Goal: Find specific page/section: Find specific page/section

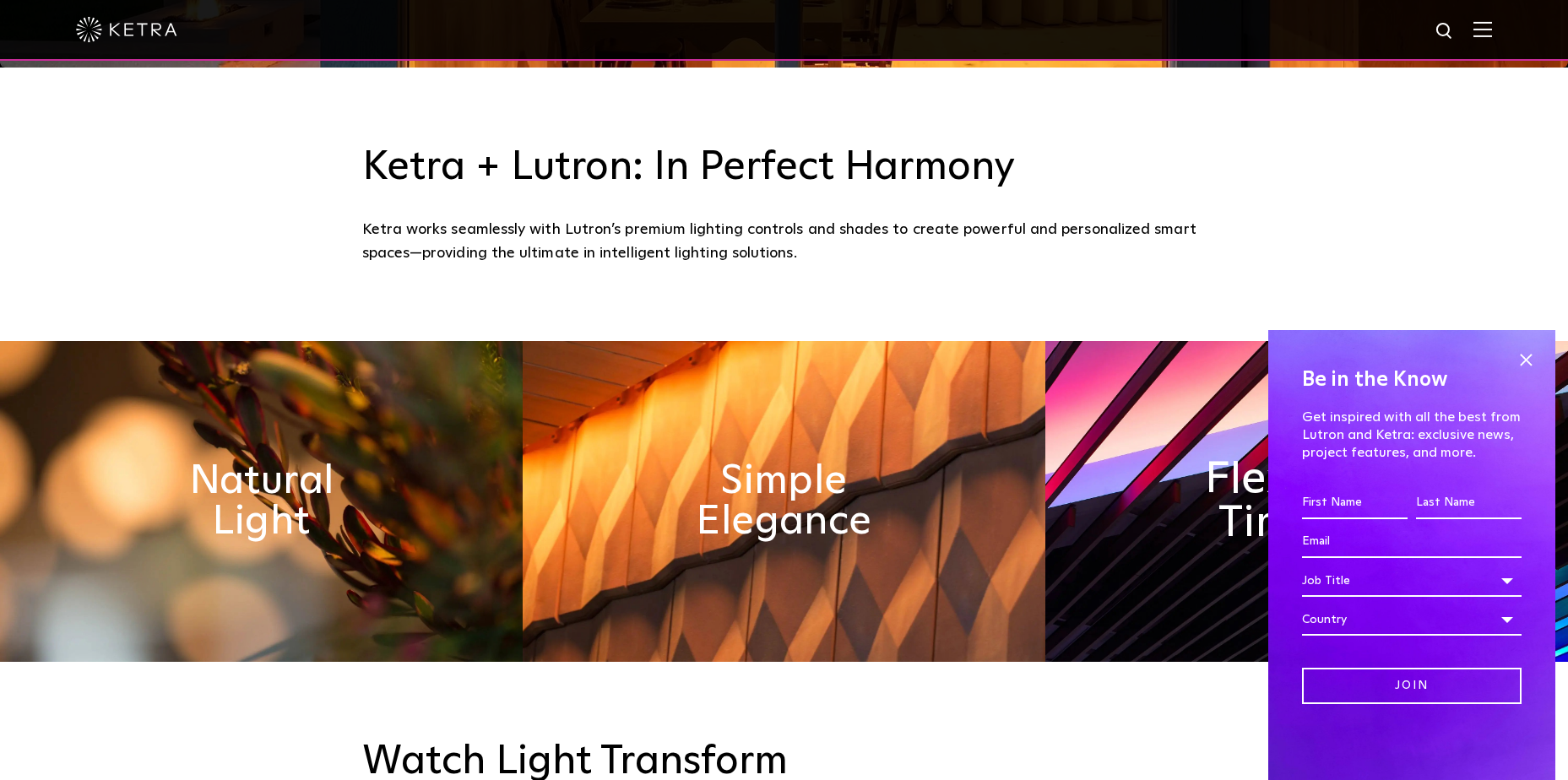
scroll to position [929, 0]
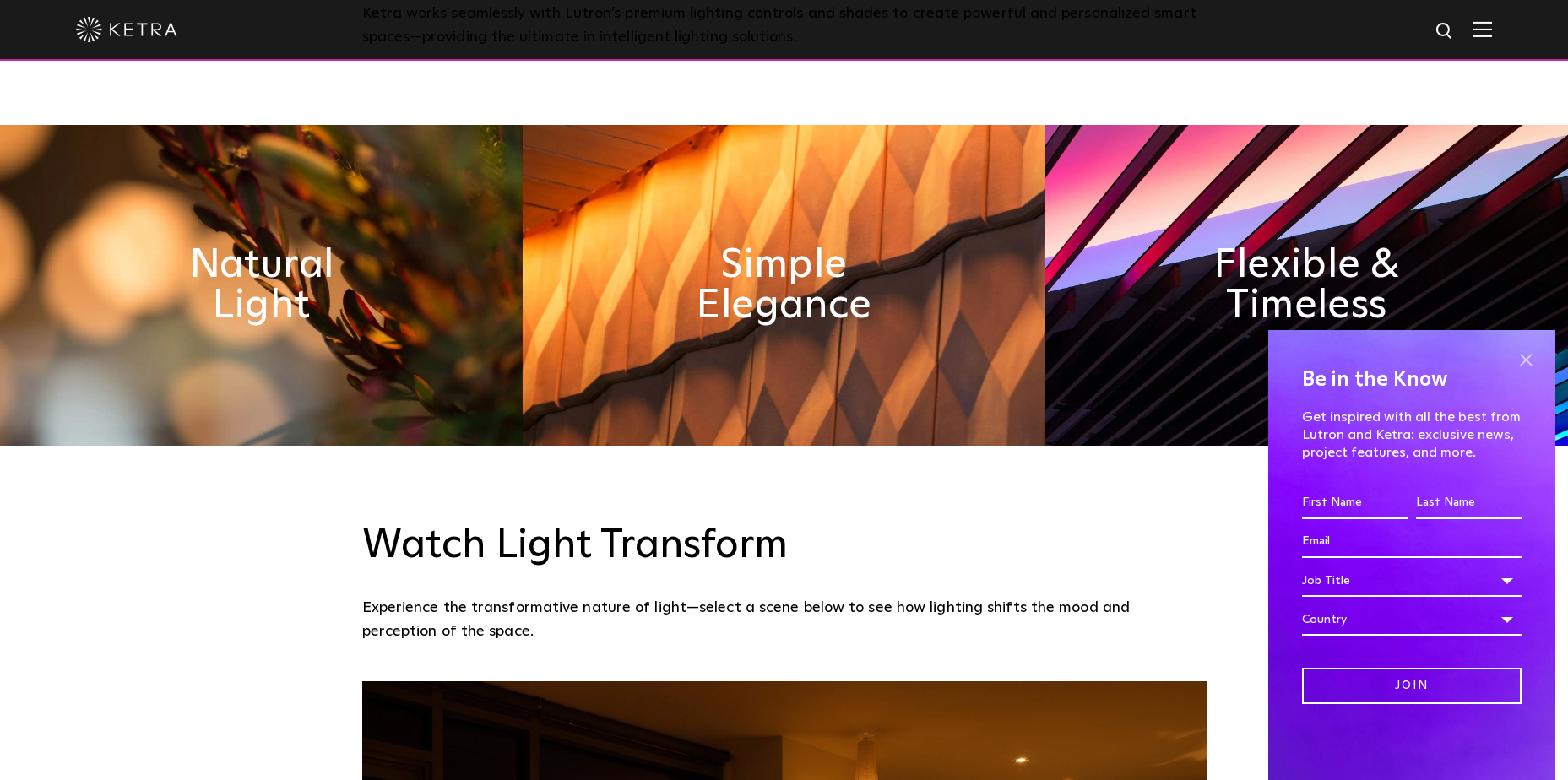
click at [1527, 358] on span at bounding box center [1525, 360] width 26 height 26
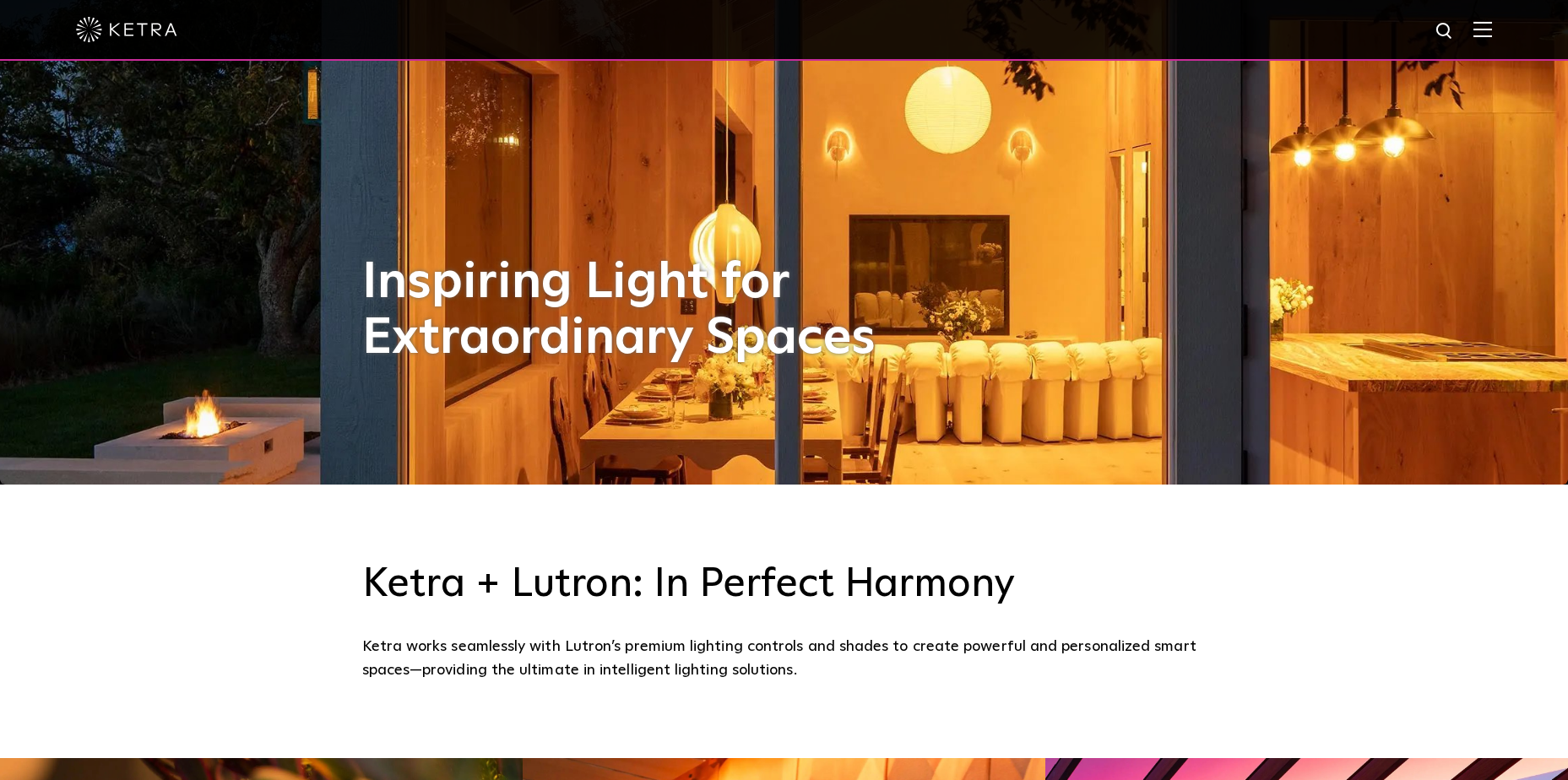
scroll to position [84, 0]
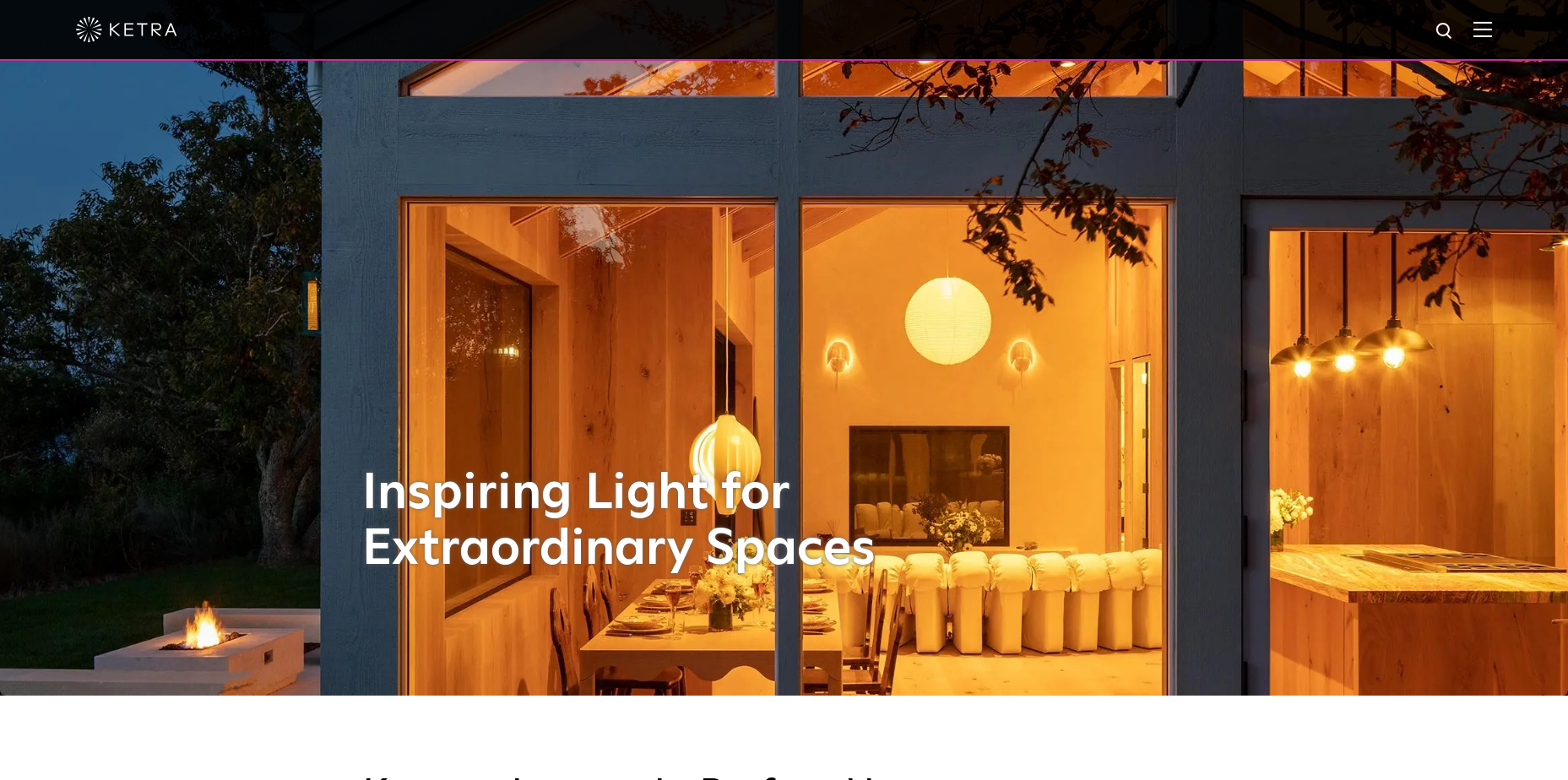
click at [1462, 20] on div at bounding box center [784, 30] width 1415 height 59
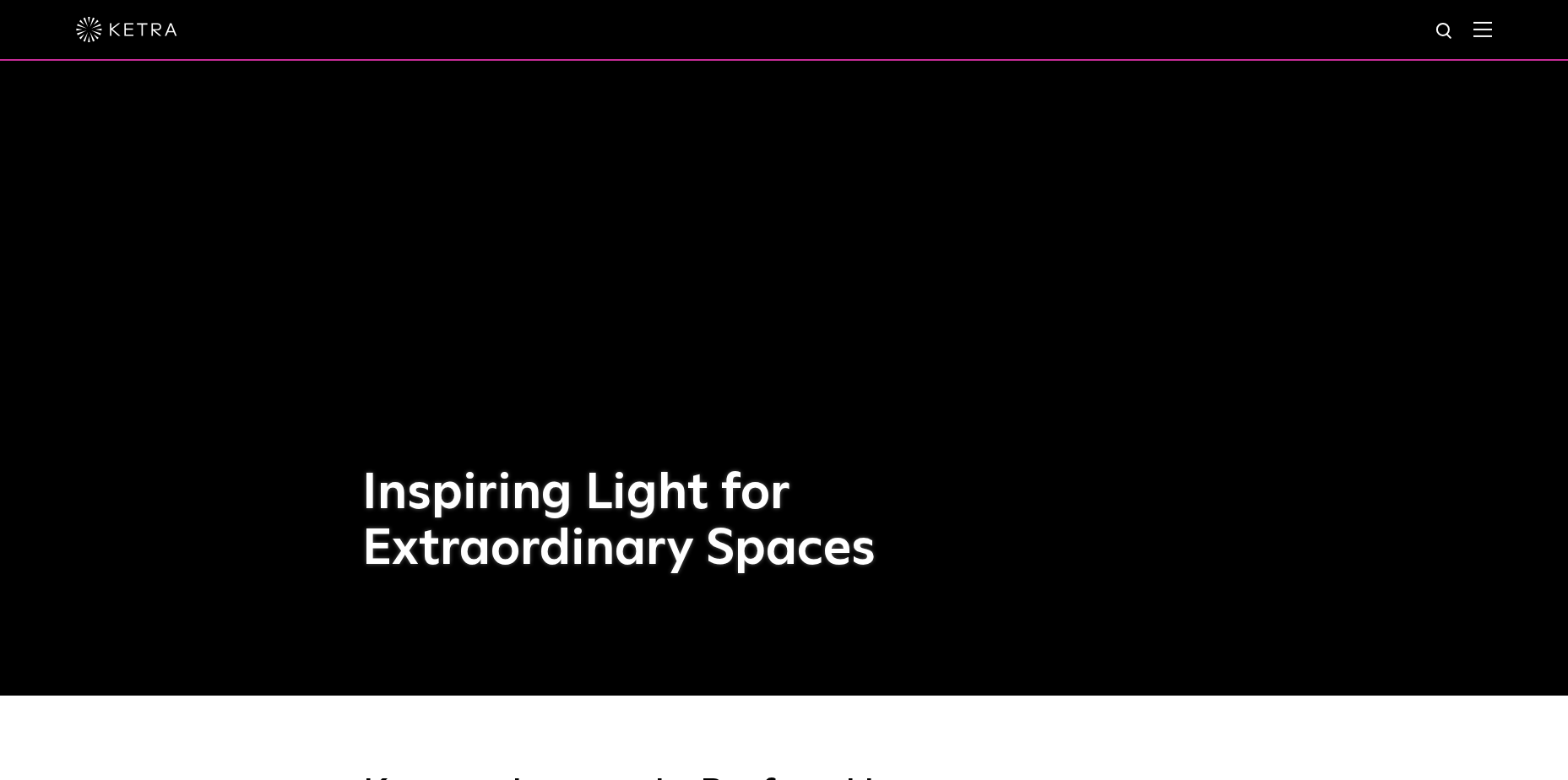
click at [1455, 27] on img at bounding box center [1444, 31] width 21 height 21
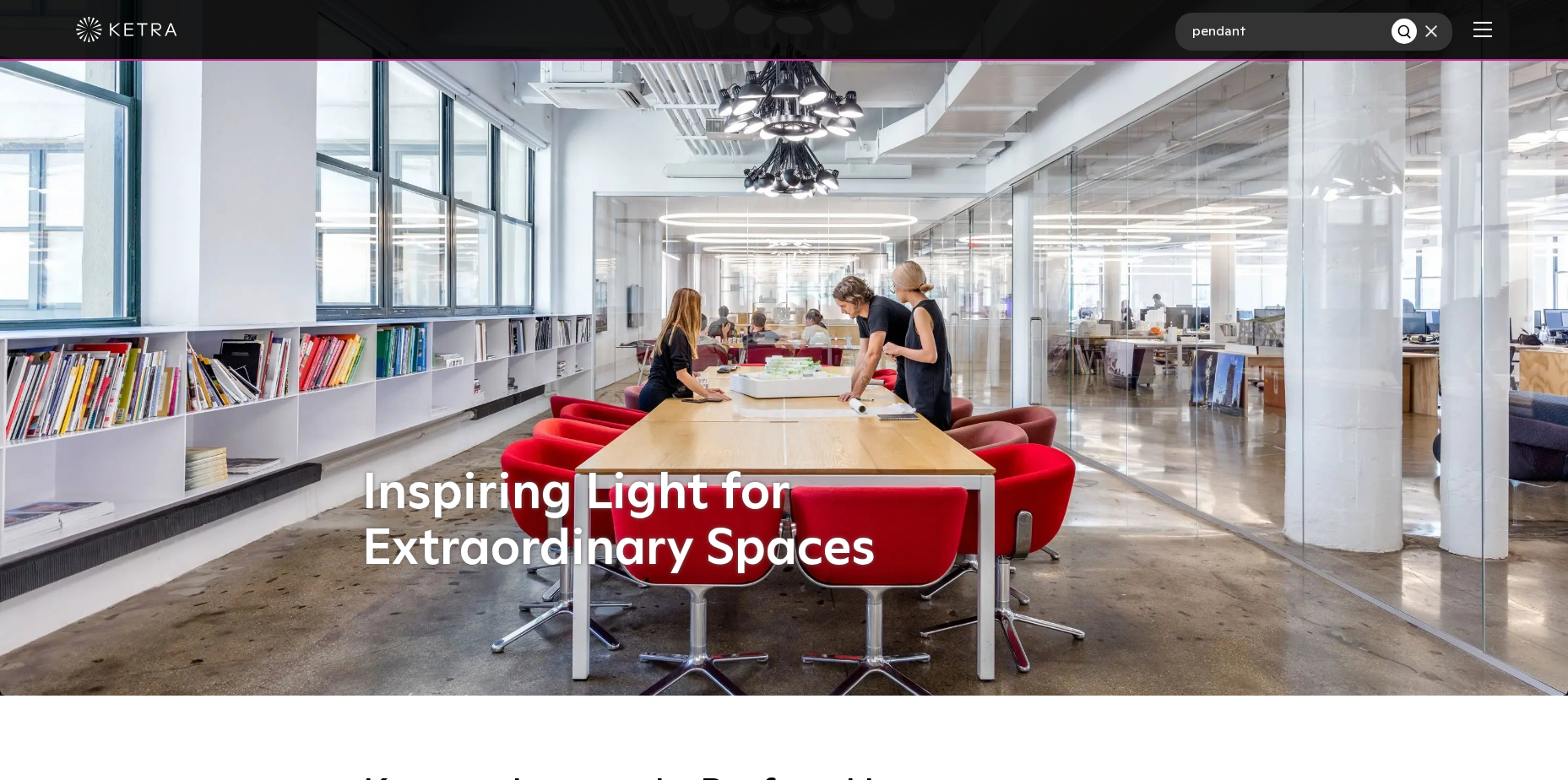
type input "pendant"
click at [1392, 19] on button "Search" at bounding box center [1404, 32] width 26 height 26
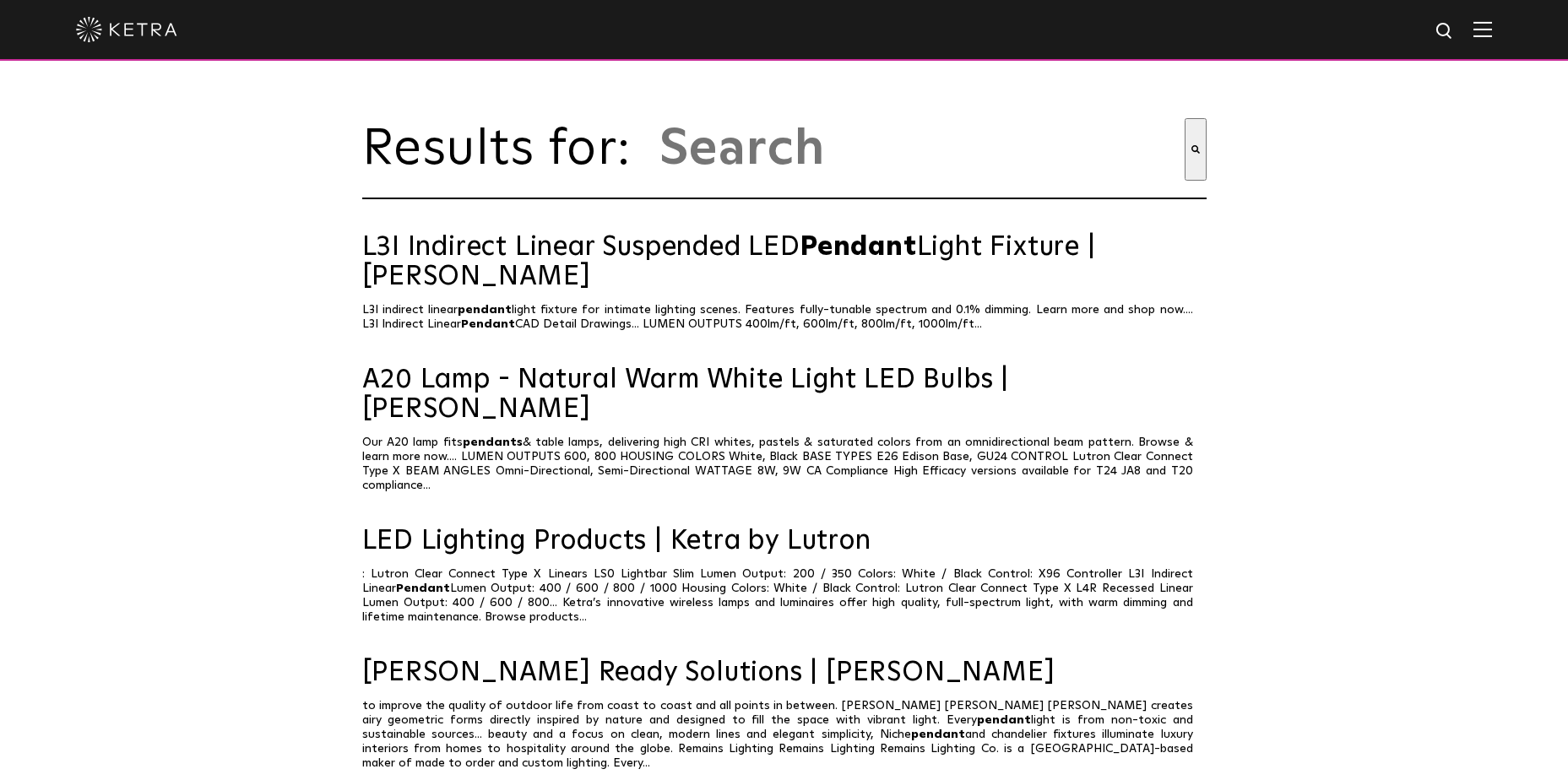
type input "pendant"
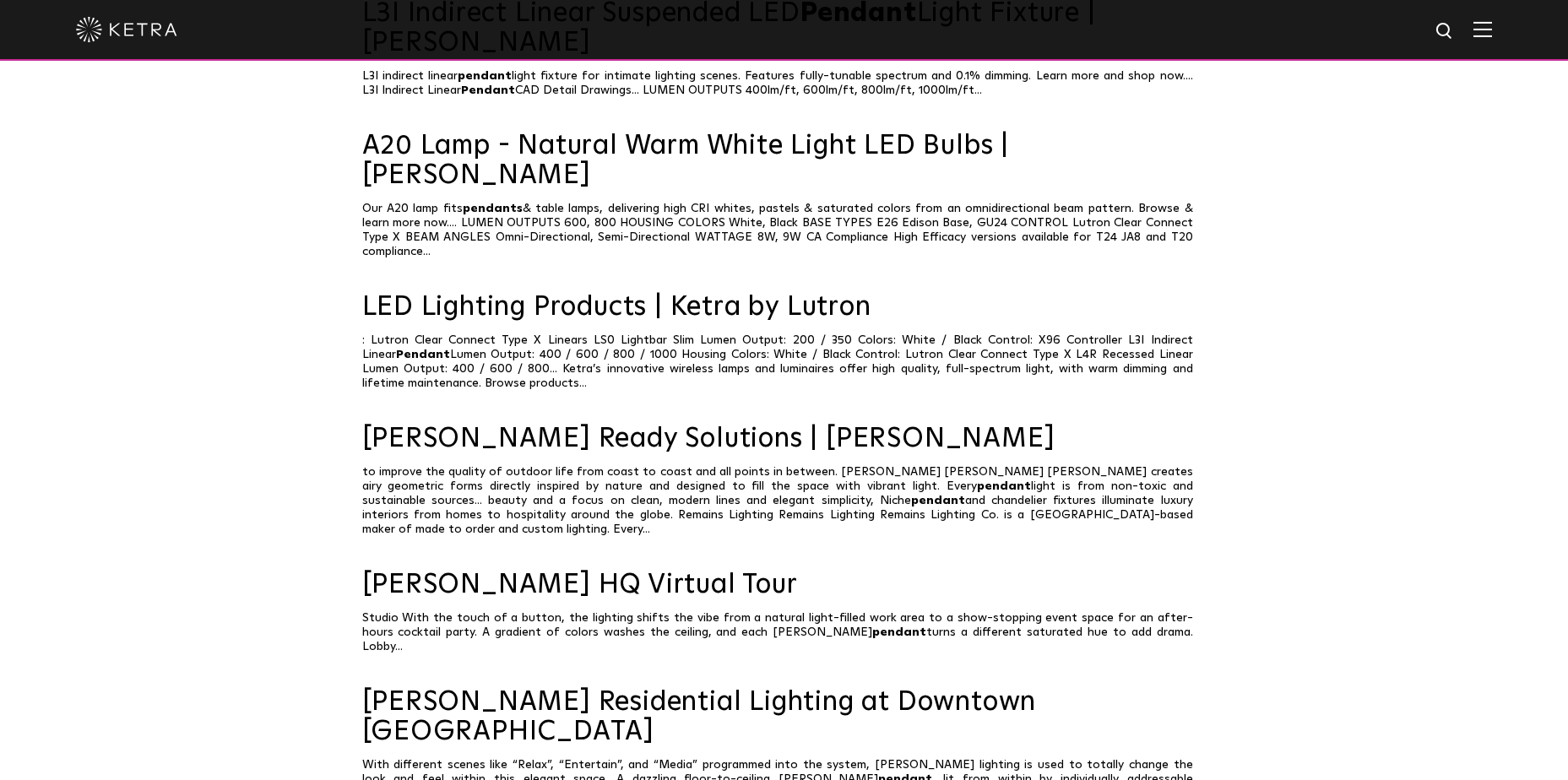
scroll to position [506, 0]
